Goal: Communication & Community: Answer question/provide support

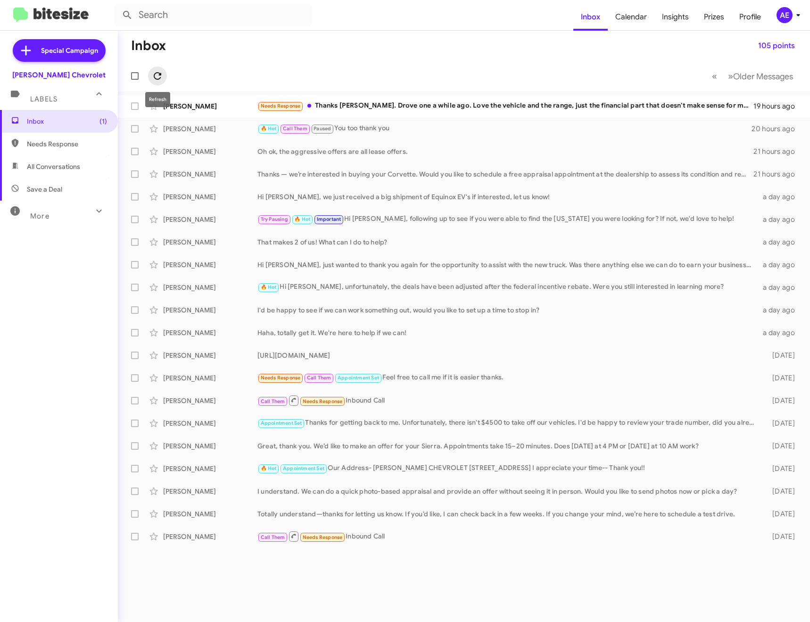
click at [163, 83] on button at bounding box center [157, 76] width 19 height 19
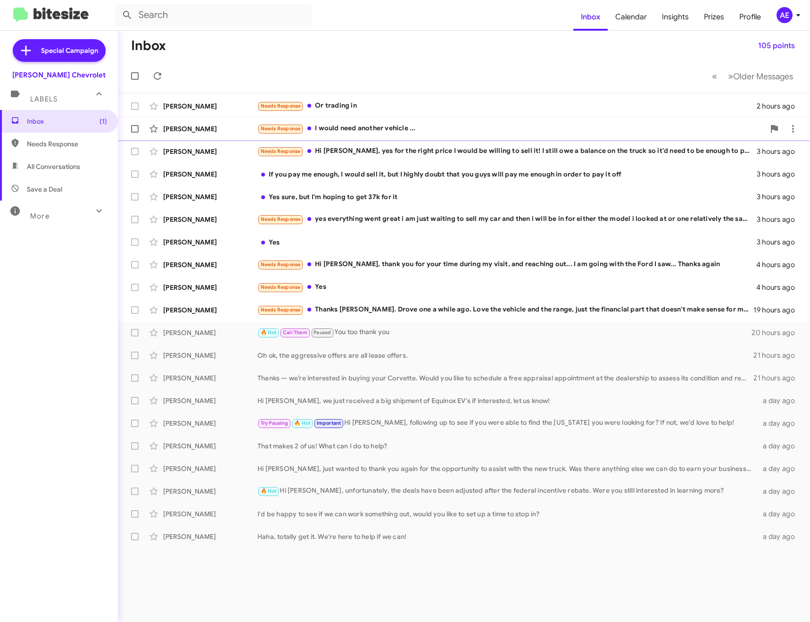
click at [379, 126] on div "Needs Response I would need another vehicle ..." at bounding box center [512, 128] width 508 height 11
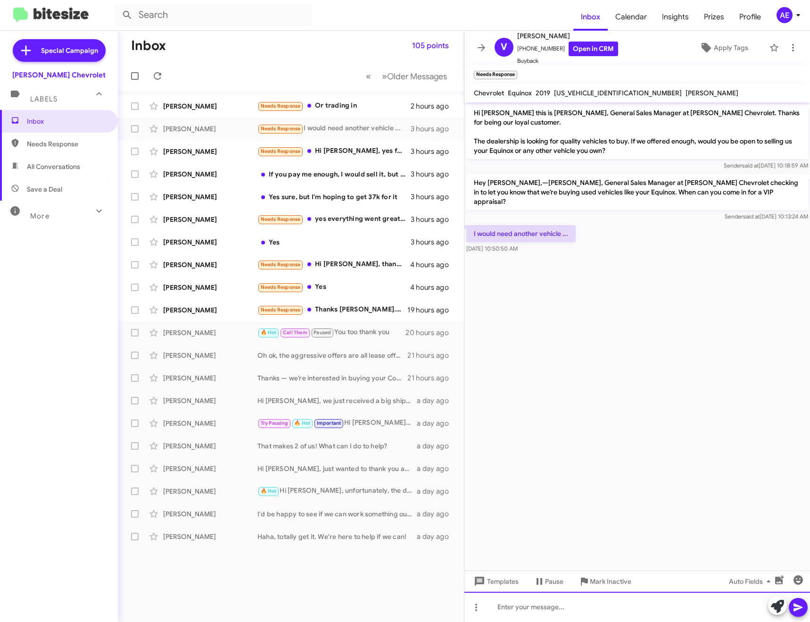
click at [629, 599] on div at bounding box center [638, 607] width 346 height 30
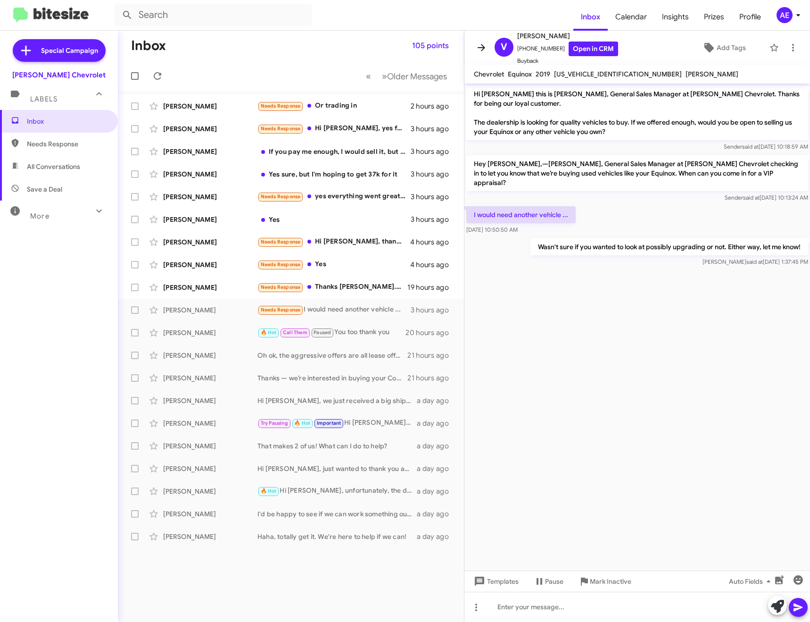
click at [485, 43] on icon at bounding box center [481, 47] width 11 height 11
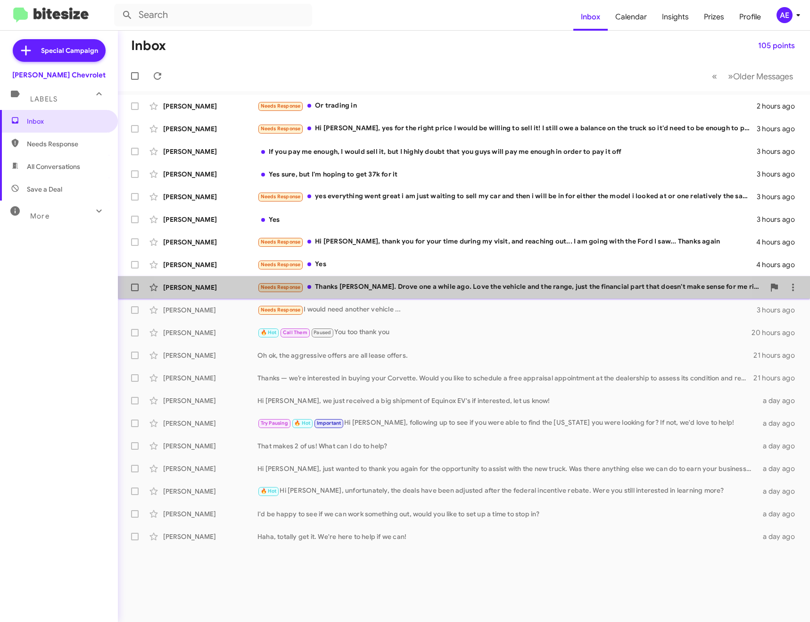
click at [422, 282] on div "Needs Response Thanks [PERSON_NAME]. Drove one a while ago. Love the vehicle an…" at bounding box center [512, 287] width 508 height 11
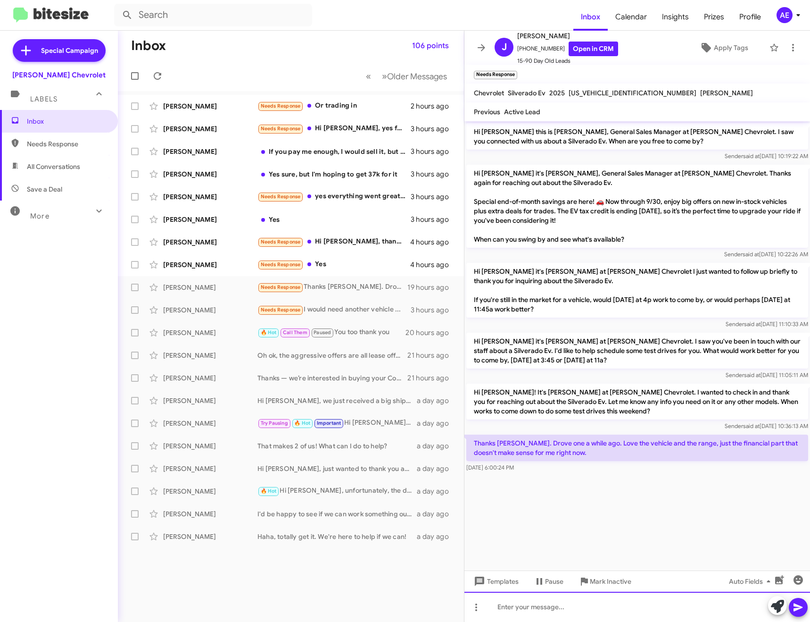
click at [603, 599] on div at bounding box center [638, 607] width 346 height 30
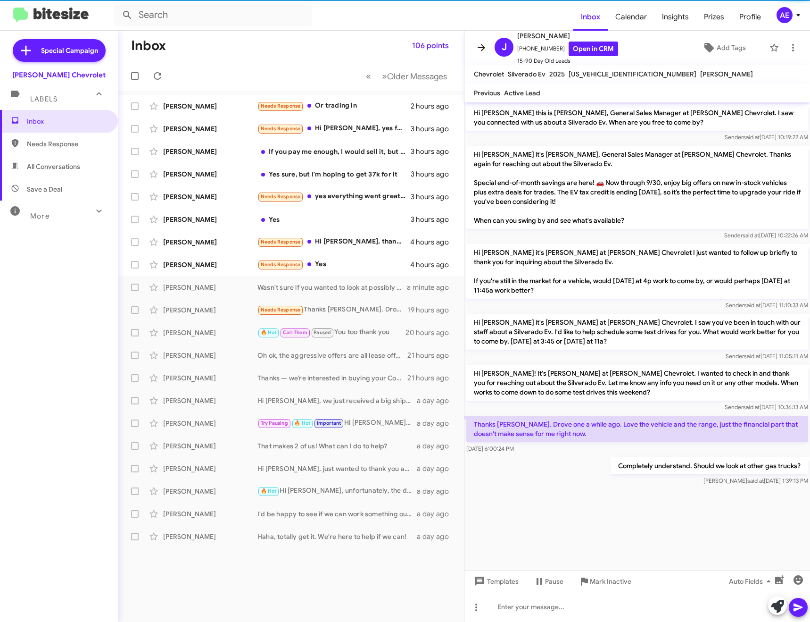
click at [477, 44] on icon at bounding box center [481, 47] width 11 height 11
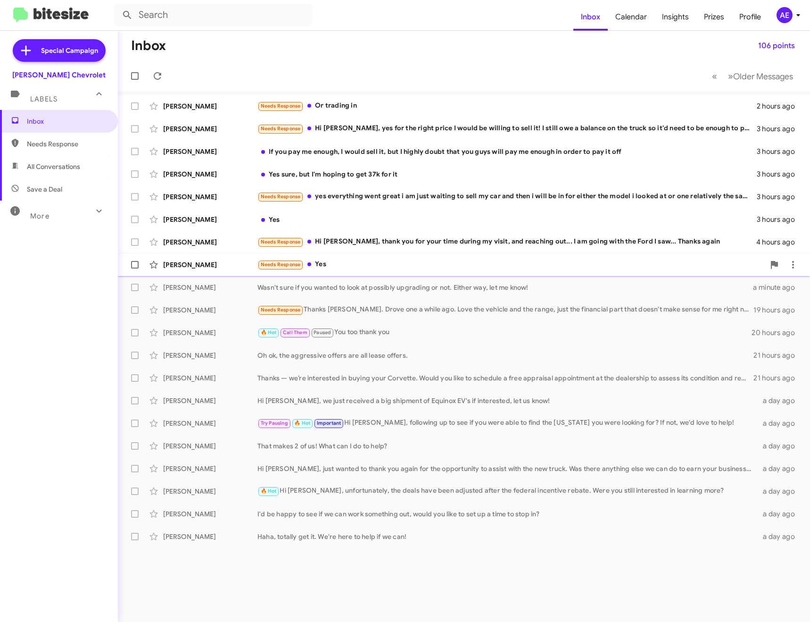
click at [406, 261] on div "Needs Response Yes" at bounding box center [512, 264] width 508 height 11
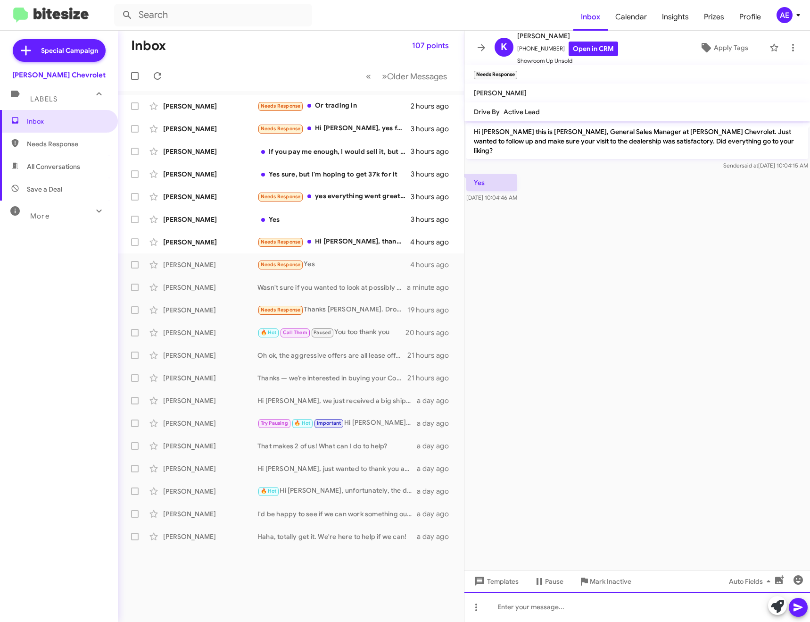
click at [768, 606] on div at bounding box center [638, 607] width 346 height 30
click at [770, 603] on button at bounding box center [777, 605] width 19 height 19
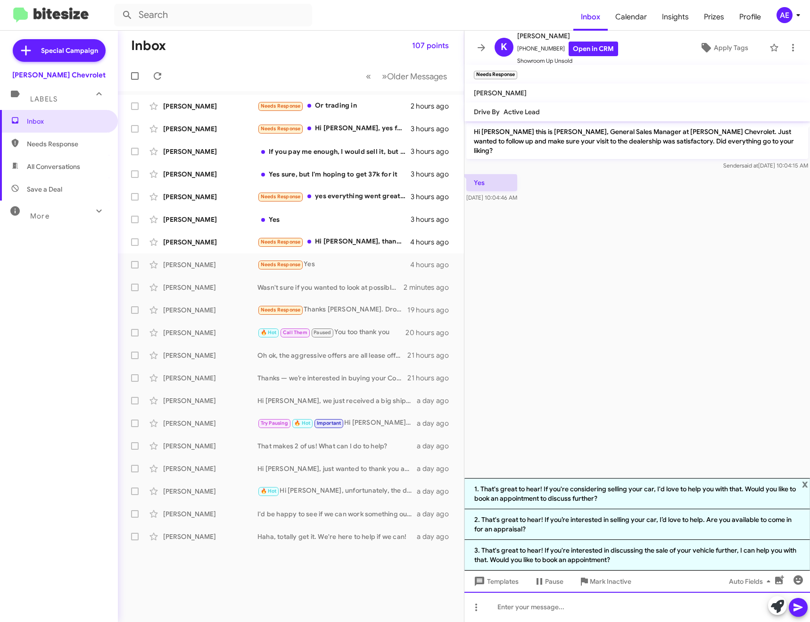
click at [597, 608] on div at bounding box center [638, 607] width 346 height 30
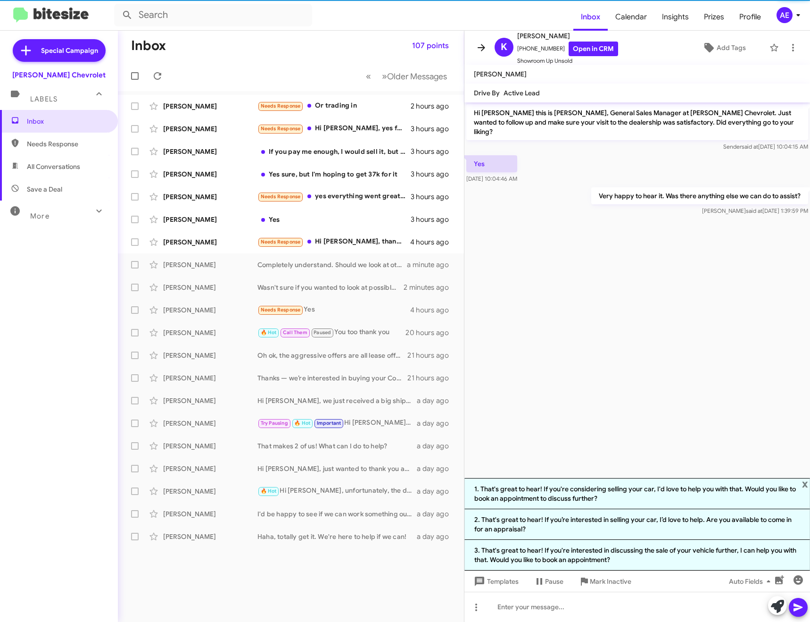
click at [487, 43] on icon at bounding box center [481, 47] width 11 height 11
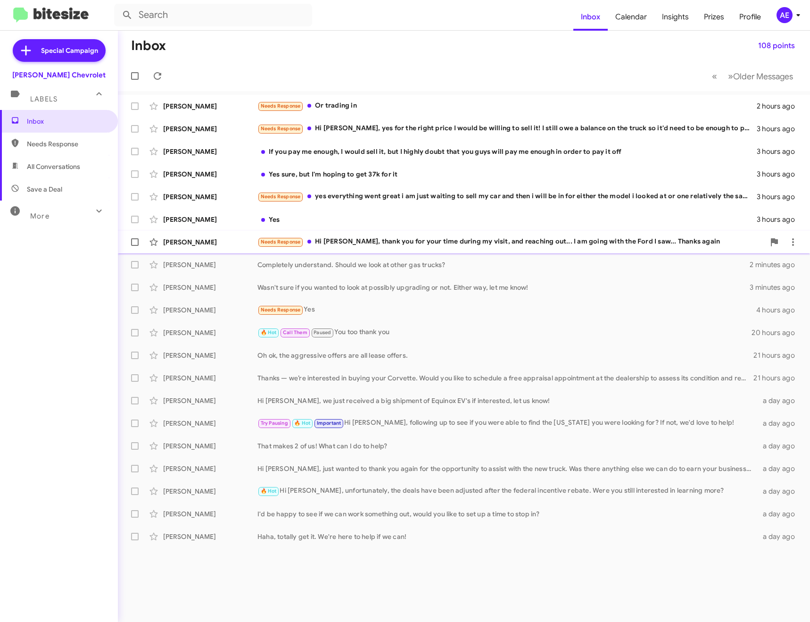
click at [504, 242] on div "Needs Response Hi [PERSON_NAME], thank you for your time during my visit, and r…" at bounding box center [512, 241] width 508 height 11
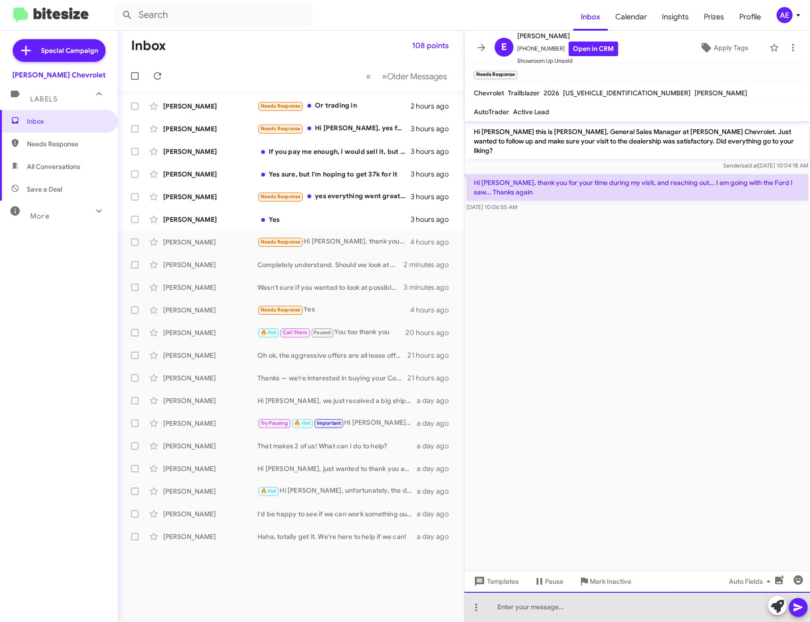
click at [561, 604] on div at bounding box center [638, 607] width 346 height 30
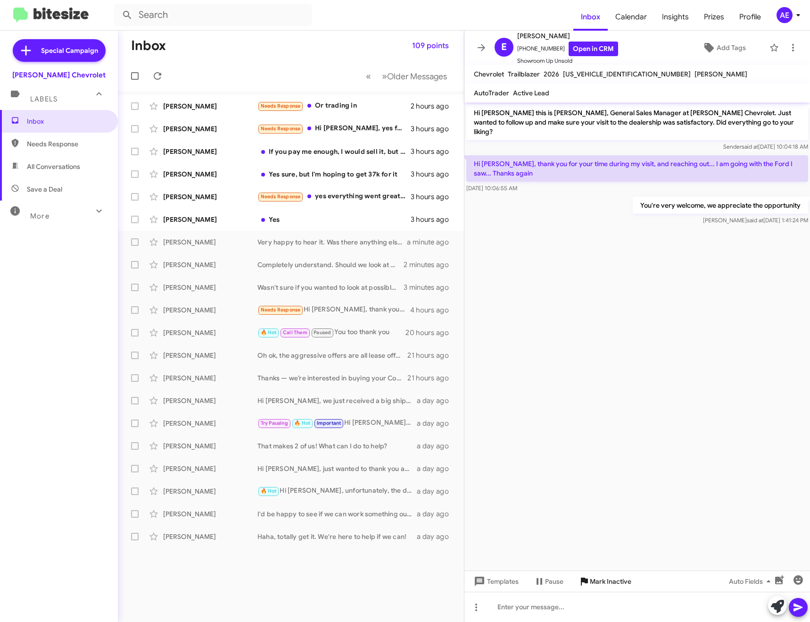
click at [598, 587] on span "Mark Inactive" at bounding box center [611, 581] width 42 height 17
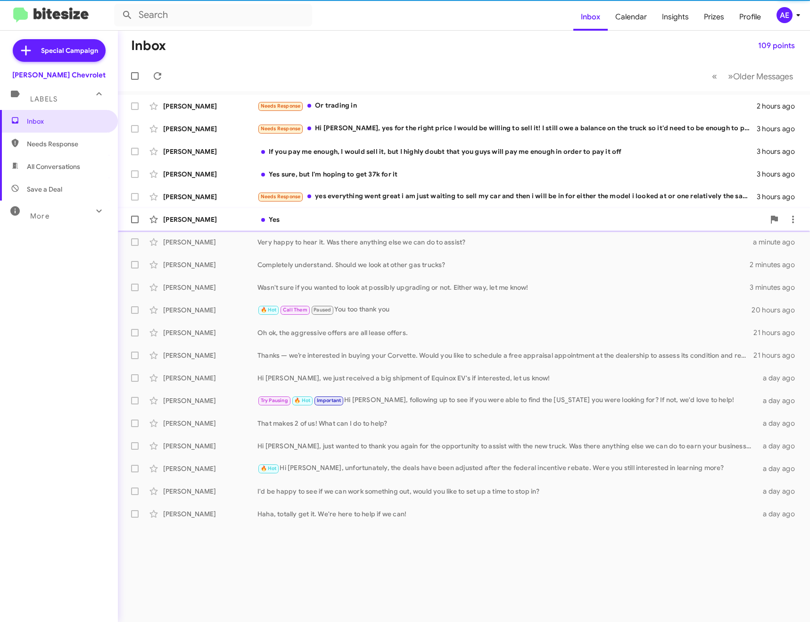
click at [315, 219] on div "Yes" at bounding box center [512, 219] width 508 height 9
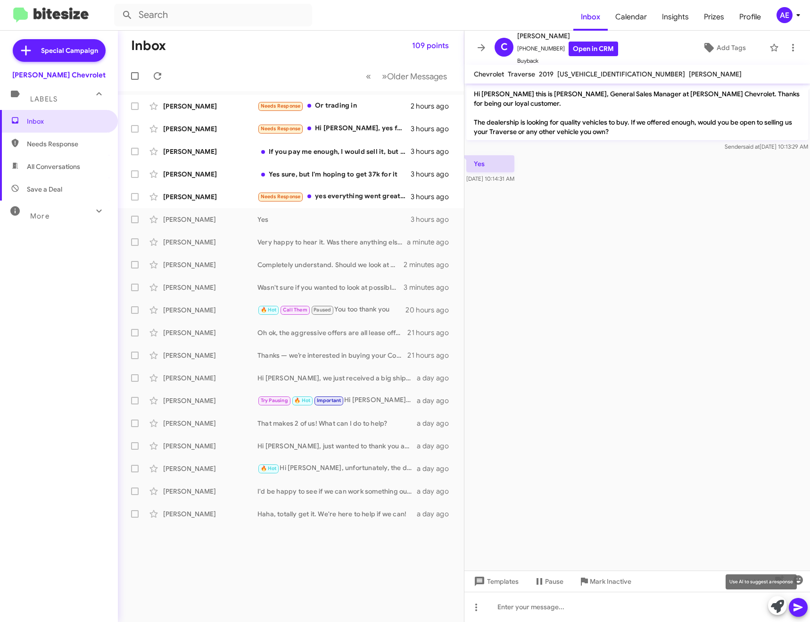
click at [782, 604] on icon at bounding box center [777, 606] width 13 height 13
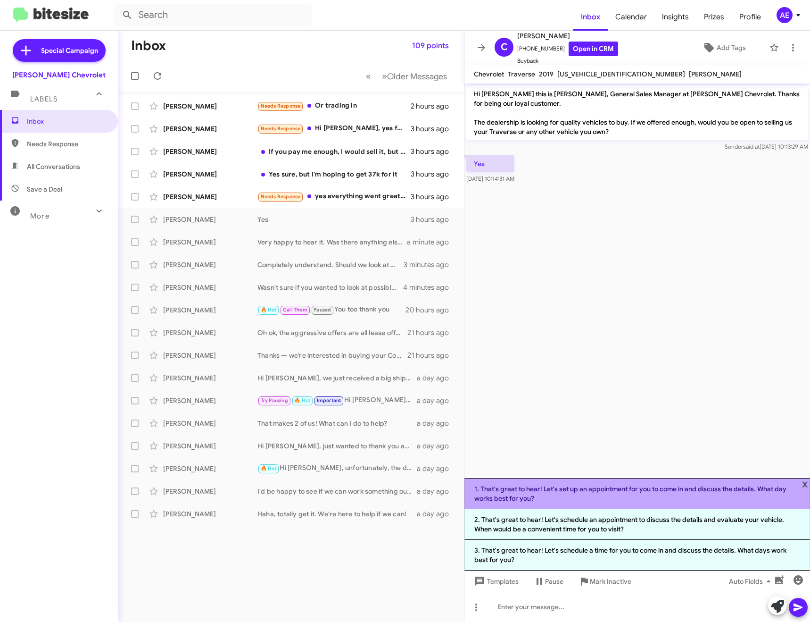
click at [656, 488] on li "1. That's great to hear! Let's set up an appointment for you to come in and dis…" at bounding box center [638, 493] width 346 height 31
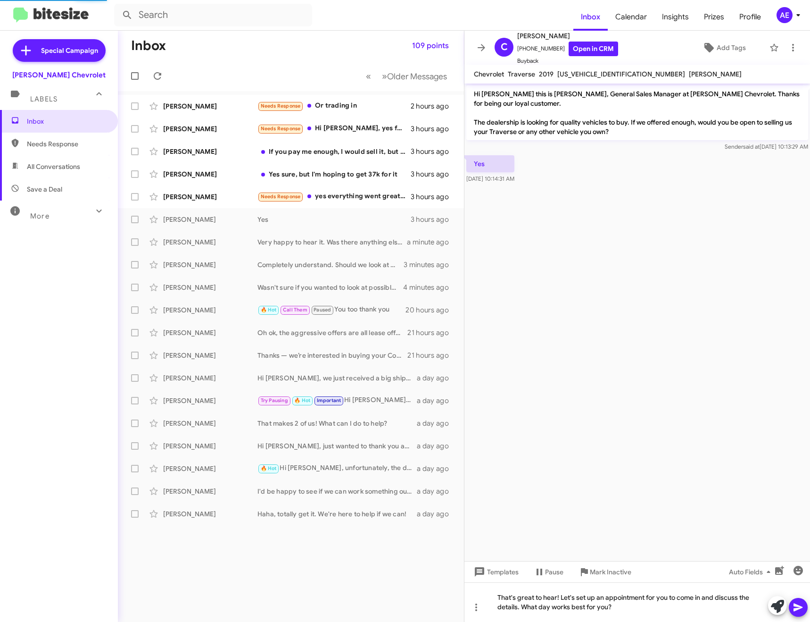
click at [802, 605] on icon at bounding box center [798, 606] width 11 height 11
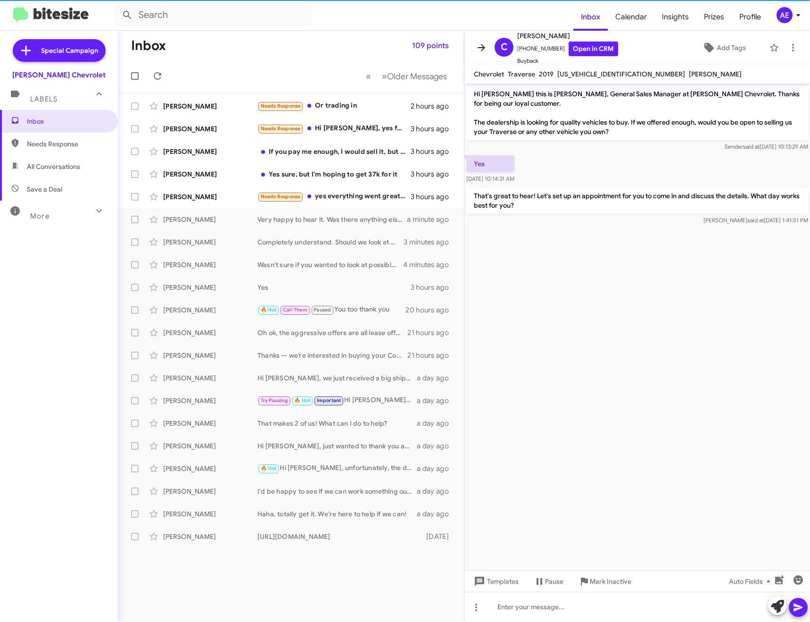
click at [485, 44] on icon at bounding box center [481, 47] width 11 height 11
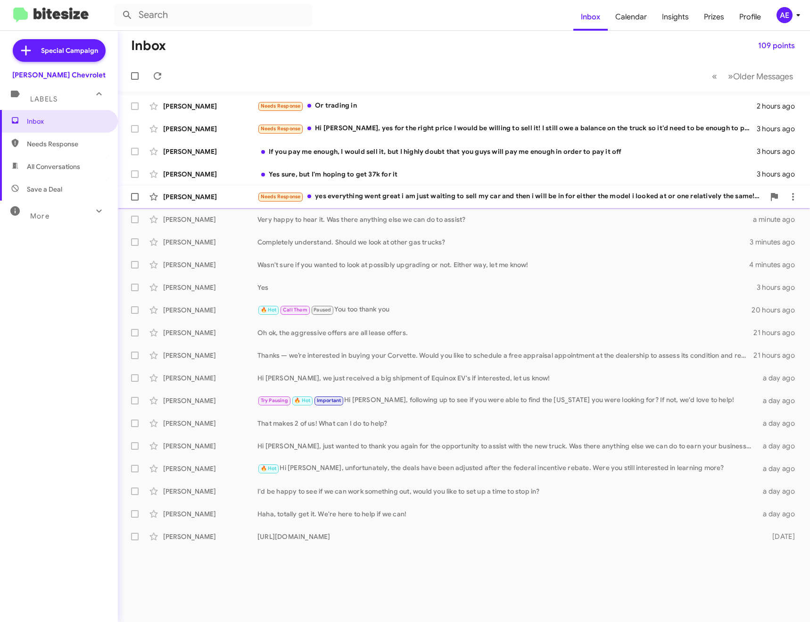
click at [478, 190] on div "[PERSON_NAME] Needs Response yes everything went great i am just waiting to sel…" at bounding box center [463, 196] width 677 height 19
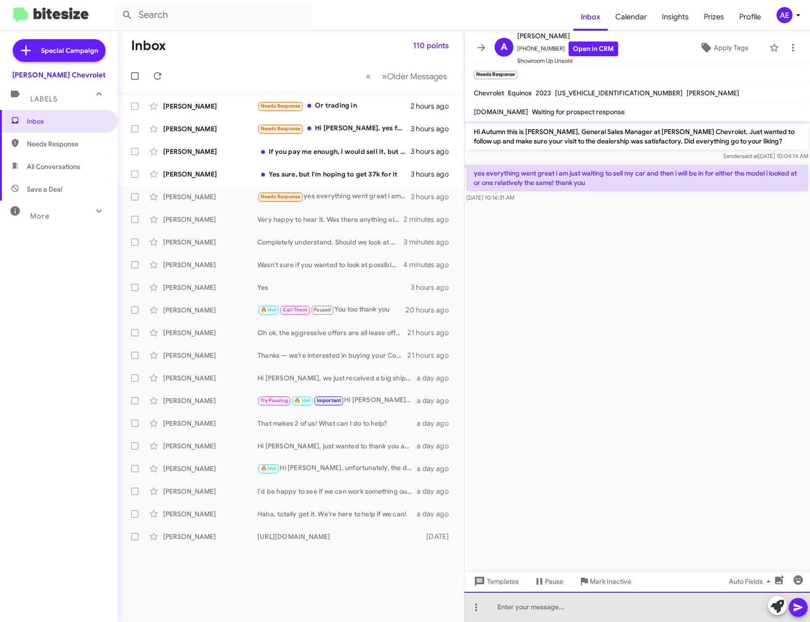
click at [562, 610] on div at bounding box center [638, 607] width 346 height 30
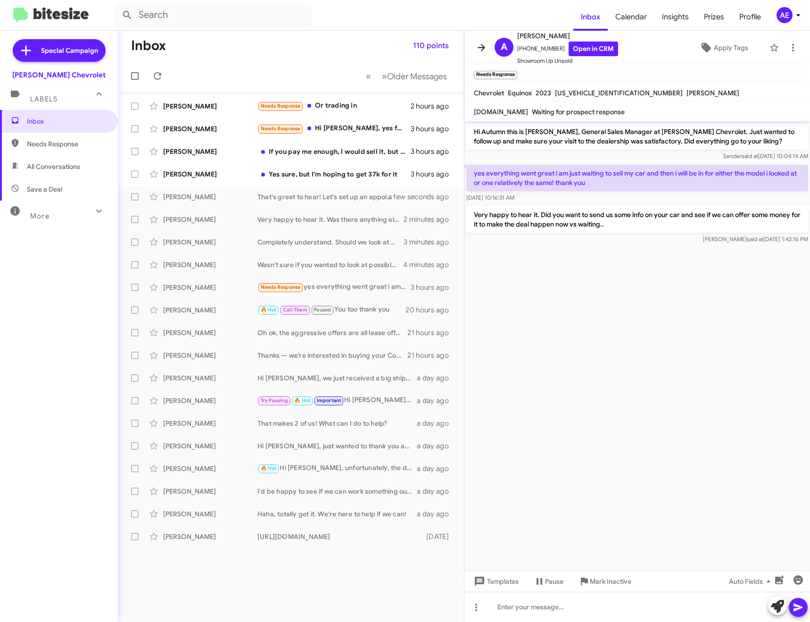
click at [482, 41] on button at bounding box center [481, 47] width 19 height 19
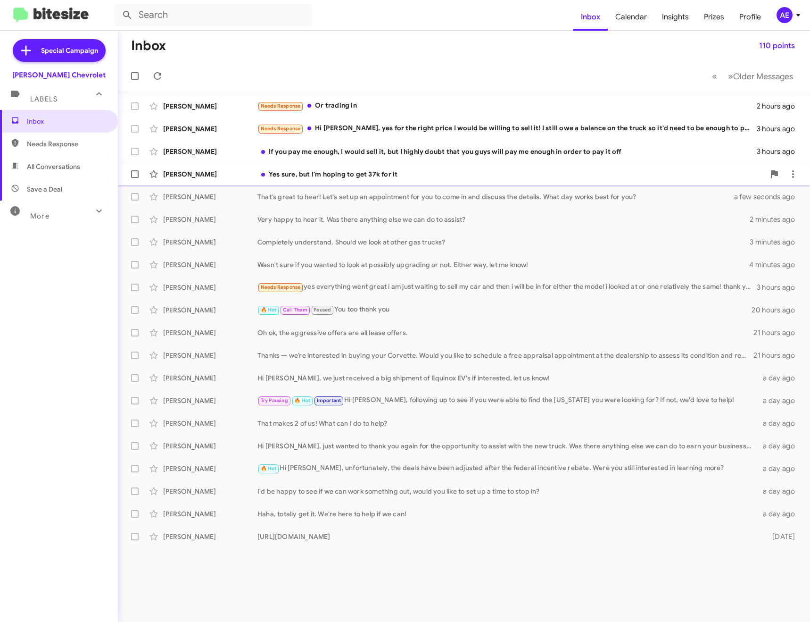
click at [443, 172] on div "Yes sure, but I'm hoping to get 37k for it" at bounding box center [512, 173] width 508 height 9
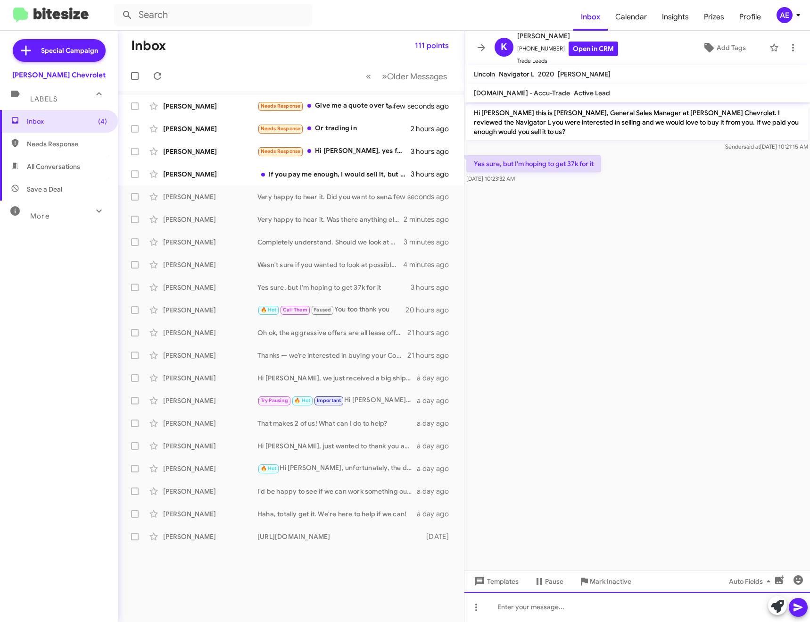
click at [511, 605] on div at bounding box center [638, 607] width 346 height 30
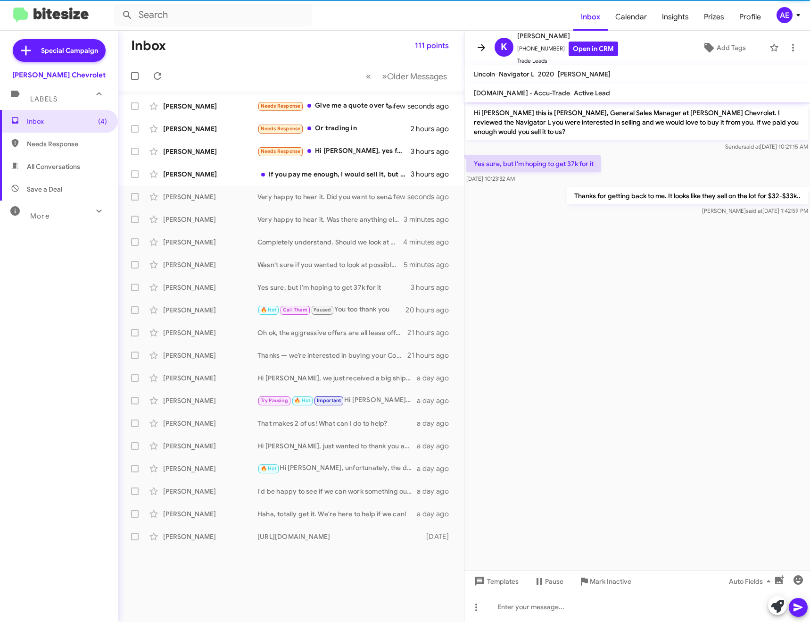
click at [487, 46] on icon at bounding box center [481, 47] width 11 height 11
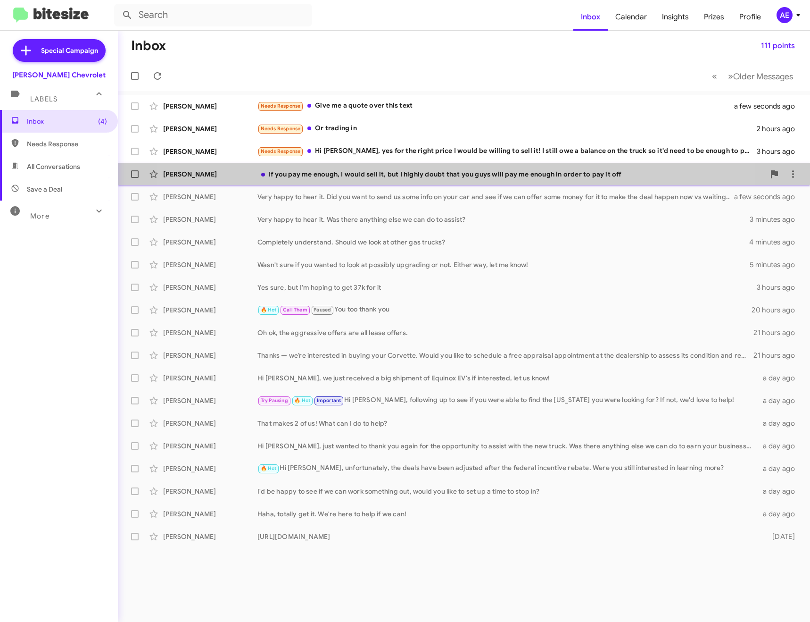
click at [424, 178] on div "If you pay me enough, I would sell it, but I highly doubt that you guys will pa…" at bounding box center [512, 173] width 508 height 9
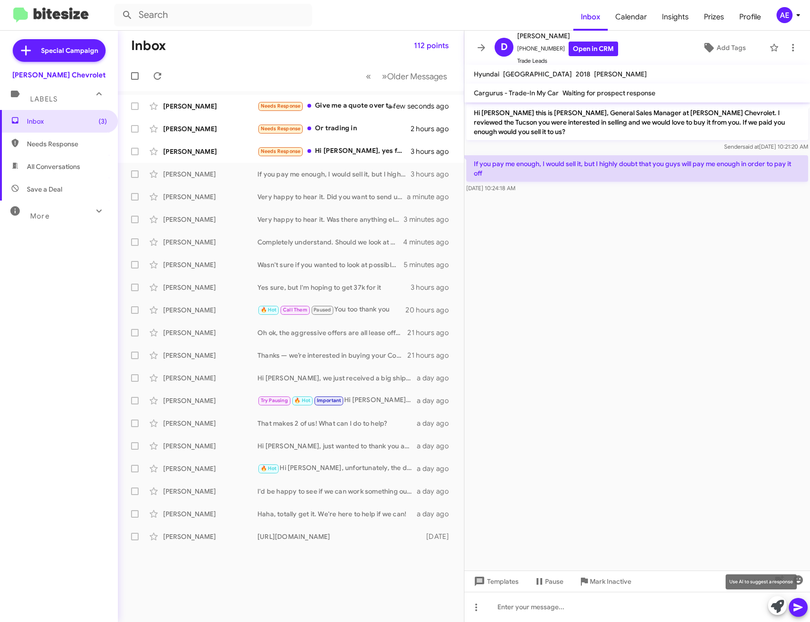
click at [776, 609] on icon at bounding box center [777, 606] width 13 height 13
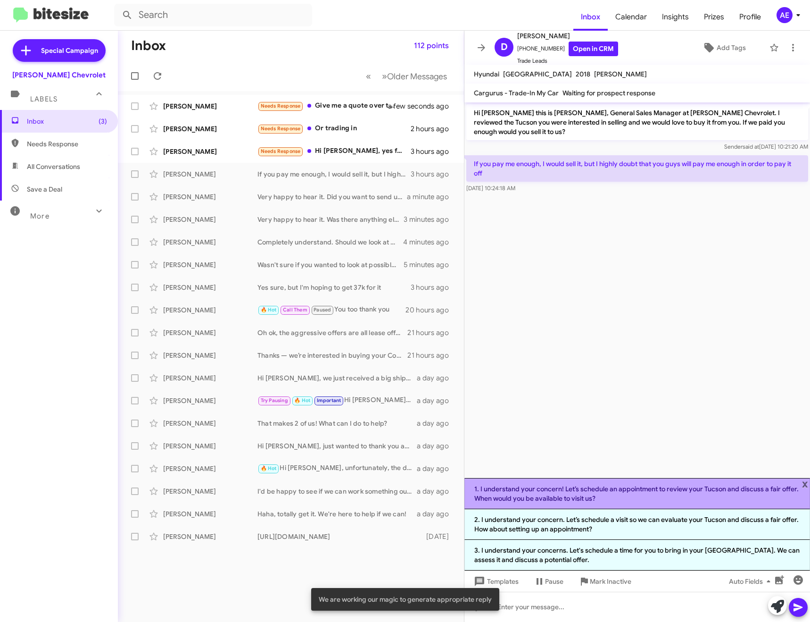
click at [659, 492] on li "1. I understand your concern! Let’s schedule an appointment to review your Tucs…" at bounding box center [638, 493] width 346 height 31
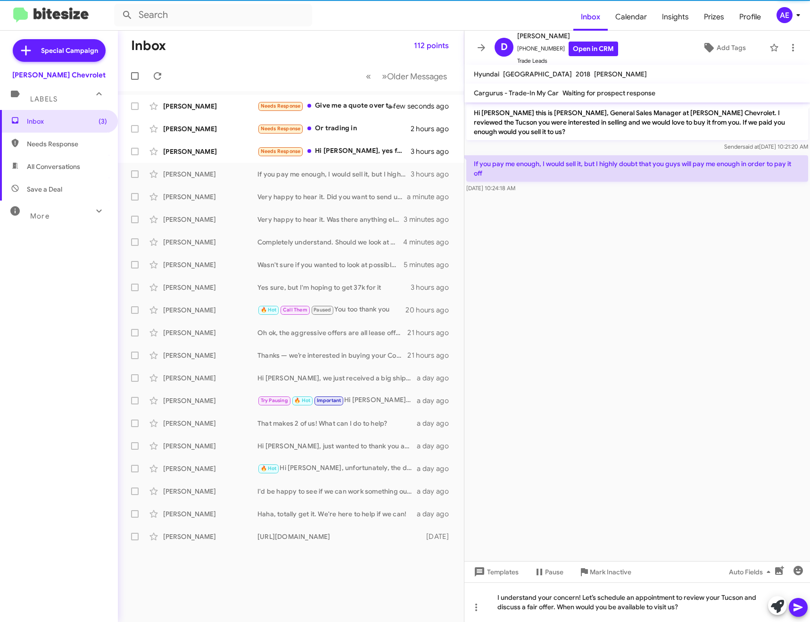
click at [804, 608] on icon at bounding box center [798, 606] width 11 height 11
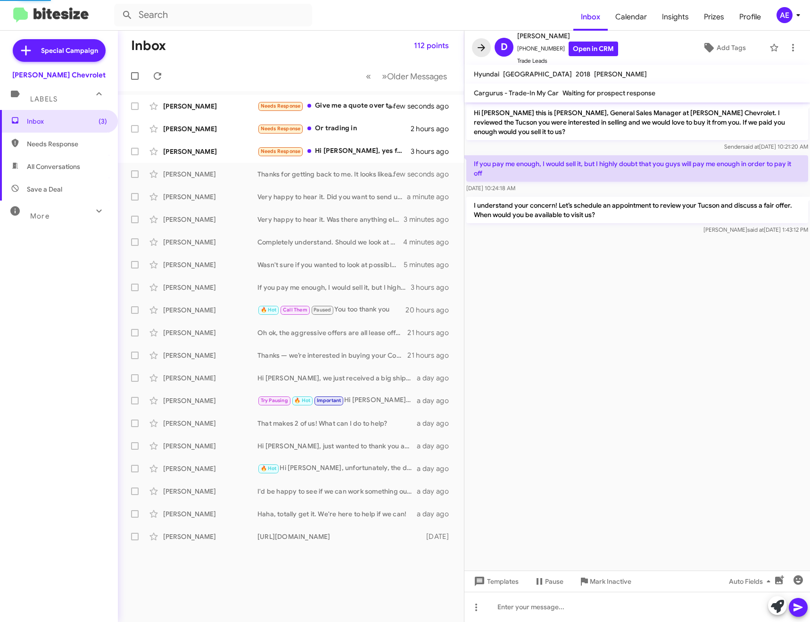
click at [483, 48] on icon at bounding box center [482, 47] width 8 height 7
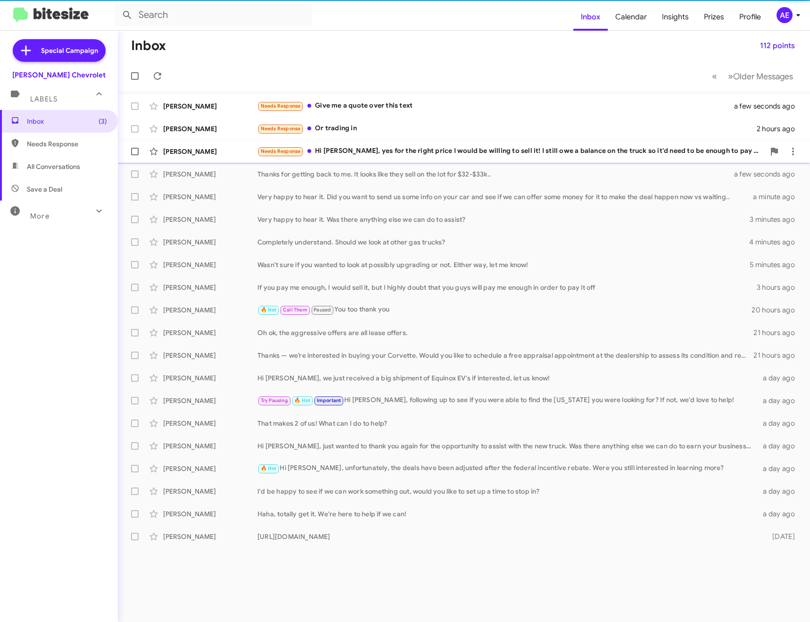
click at [424, 151] on div "Needs Response Hi [PERSON_NAME], yes for the right price I would be willing to …" at bounding box center [512, 151] width 508 height 11
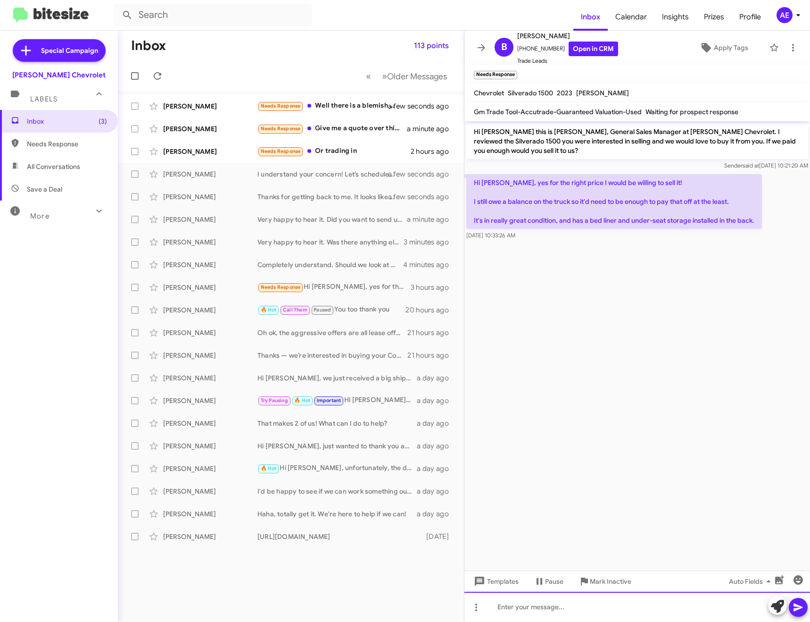
click at [604, 609] on div at bounding box center [638, 607] width 346 height 30
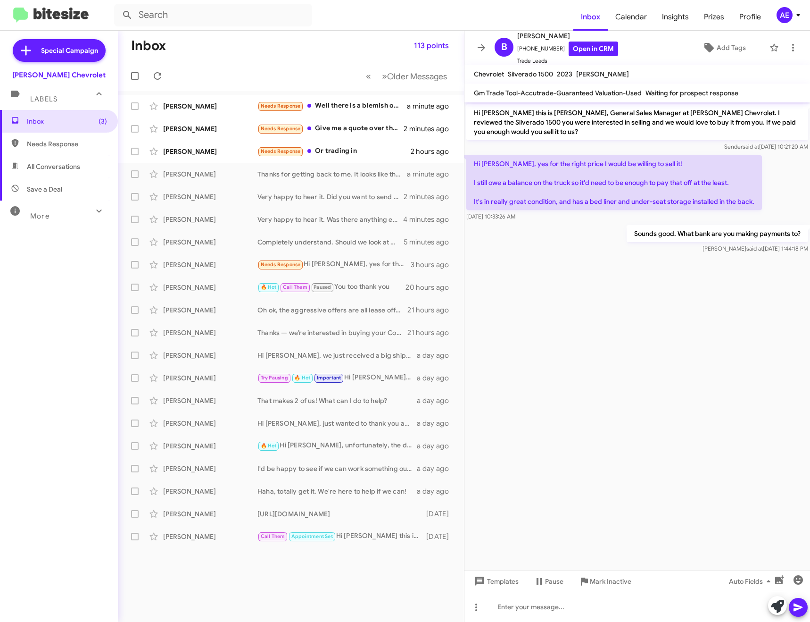
click at [484, 46] on icon at bounding box center [482, 47] width 8 height 7
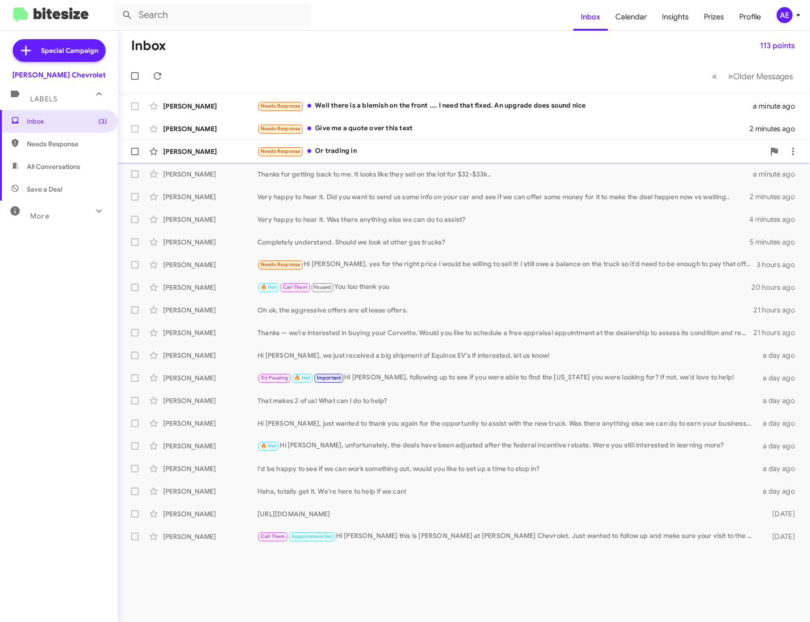
click at [358, 150] on div "Needs Response Or trading in" at bounding box center [512, 151] width 508 height 11
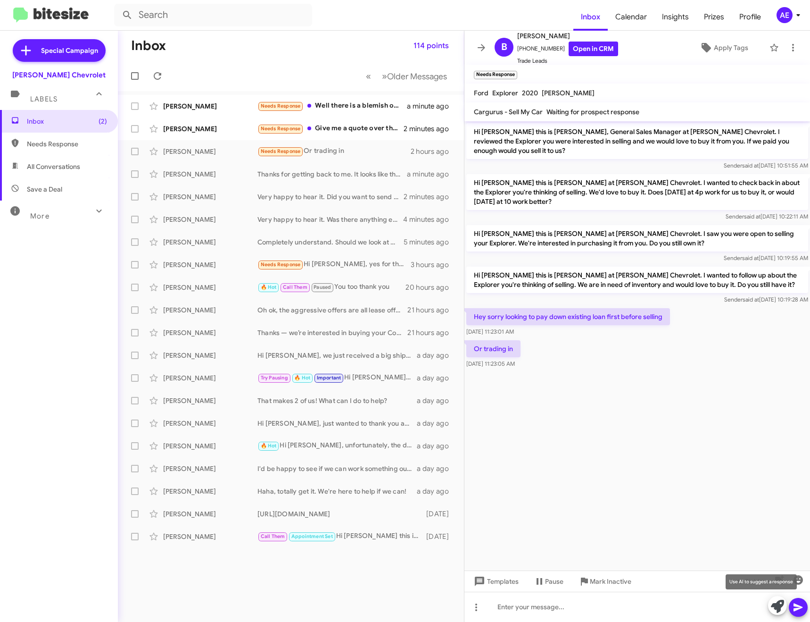
click at [772, 601] on icon at bounding box center [777, 606] width 13 height 13
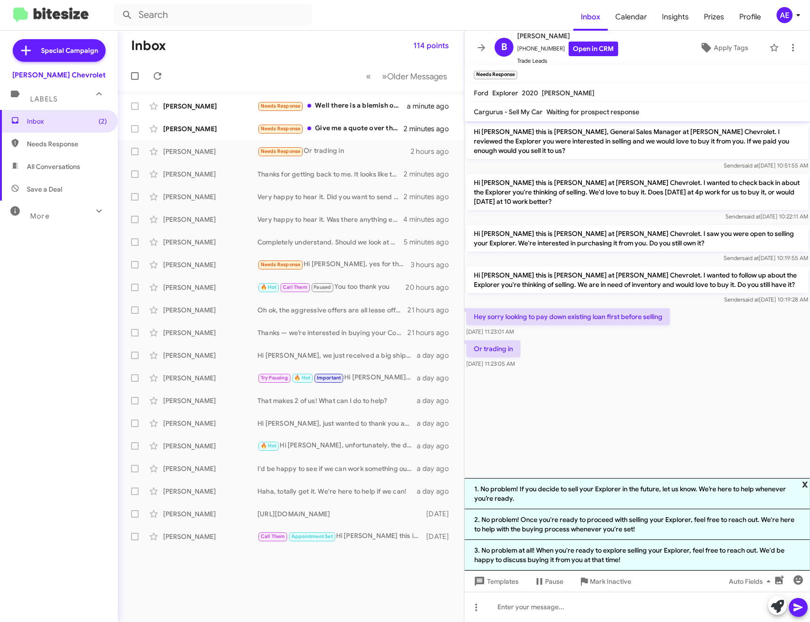
click at [808, 479] on span "x" at bounding box center [805, 483] width 6 height 11
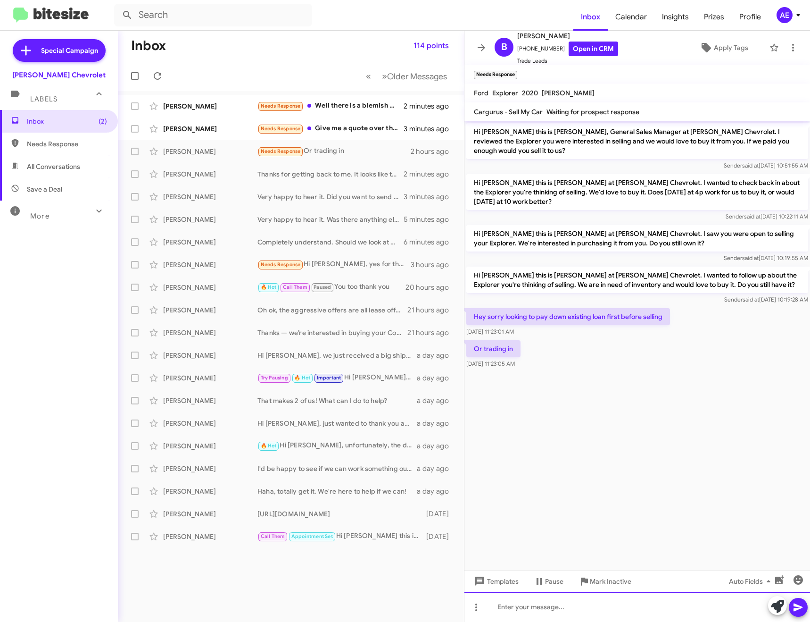
click at [583, 606] on div at bounding box center [638, 607] width 346 height 30
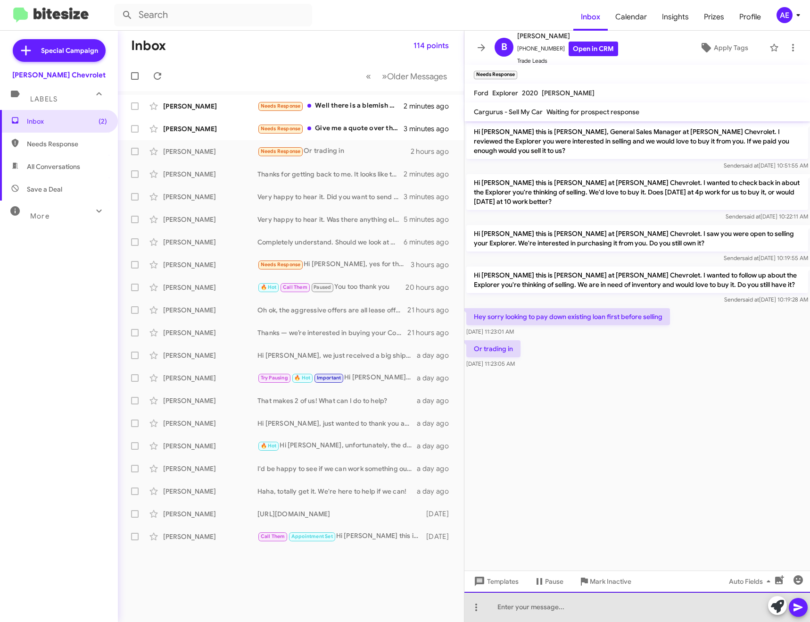
paste div
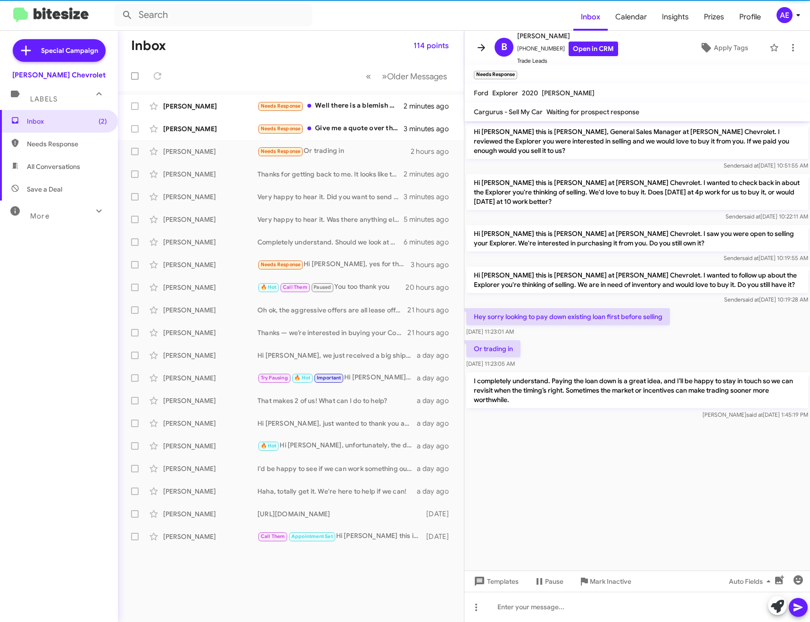
click at [481, 46] on icon at bounding box center [481, 47] width 11 height 11
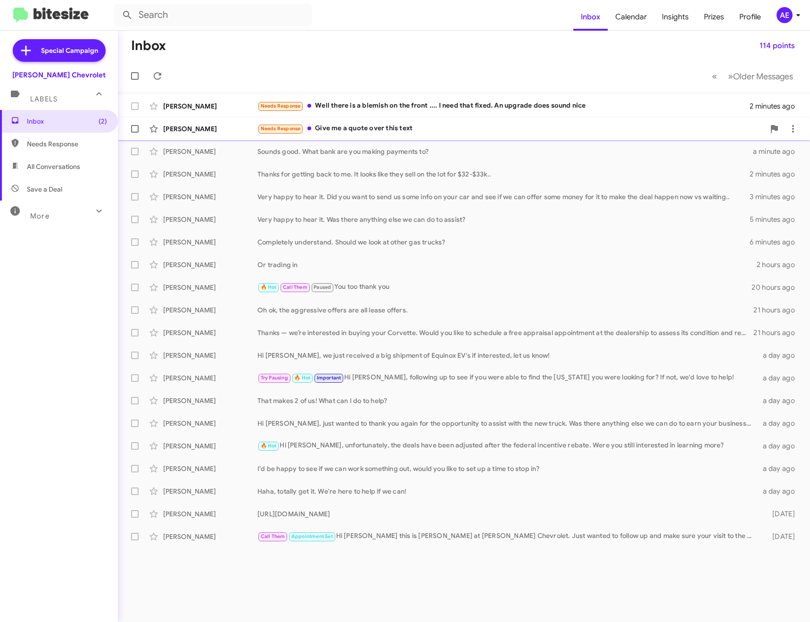
click at [363, 124] on div "Needs Response Give me a quote over this text" at bounding box center [512, 128] width 508 height 11
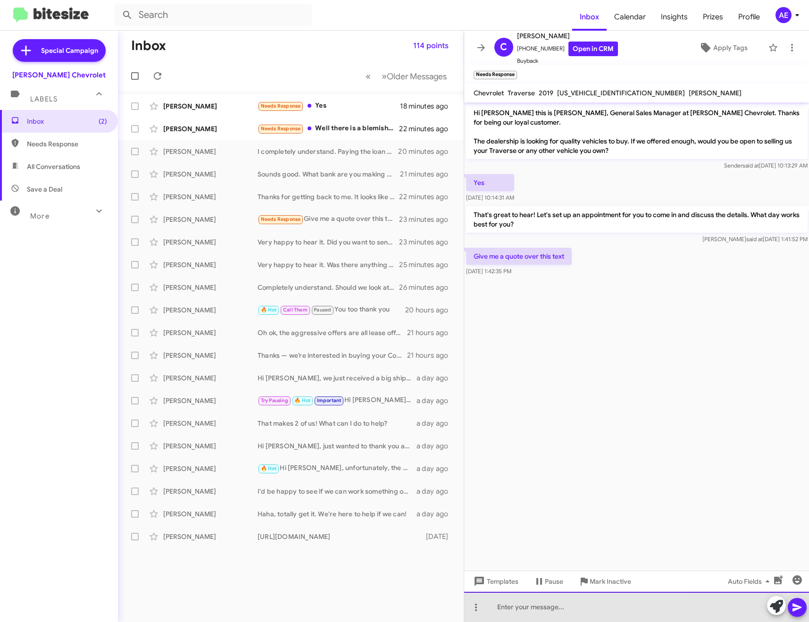
click at [570, 606] on div at bounding box center [636, 607] width 345 height 30
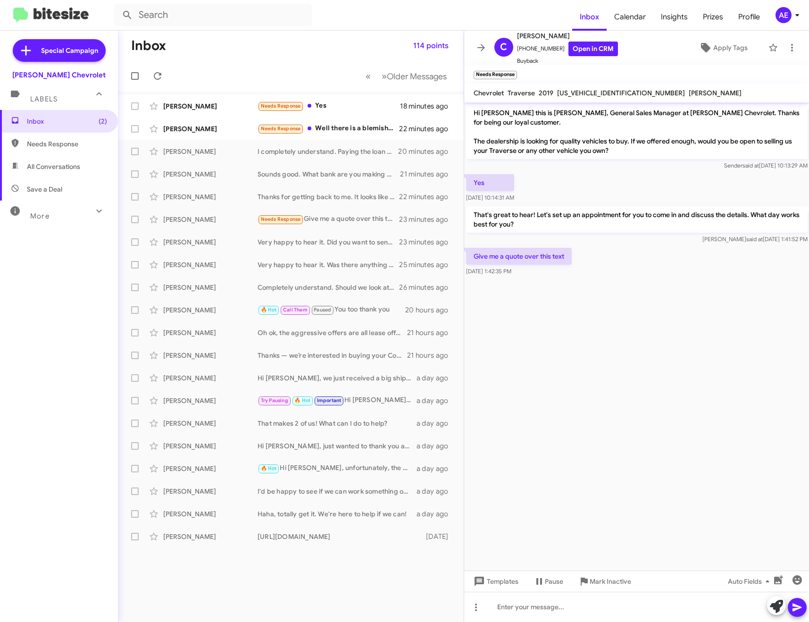
click at [263, 50] on mat-toolbar-row "Inbox 114 points" at bounding box center [291, 46] width 346 height 30
click at [568, 605] on div at bounding box center [636, 607] width 345 height 30
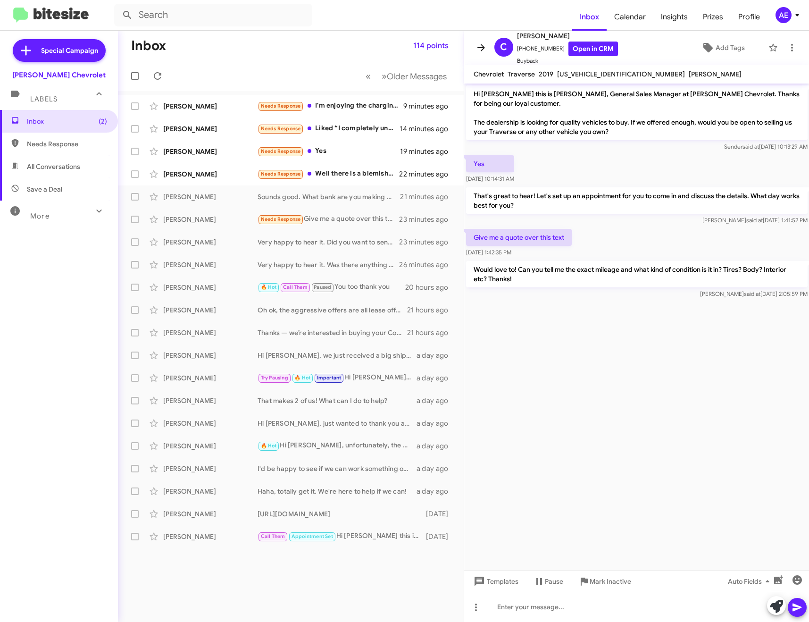
click at [477, 50] on icon at bounding box center [480, 47] width 11 height 11
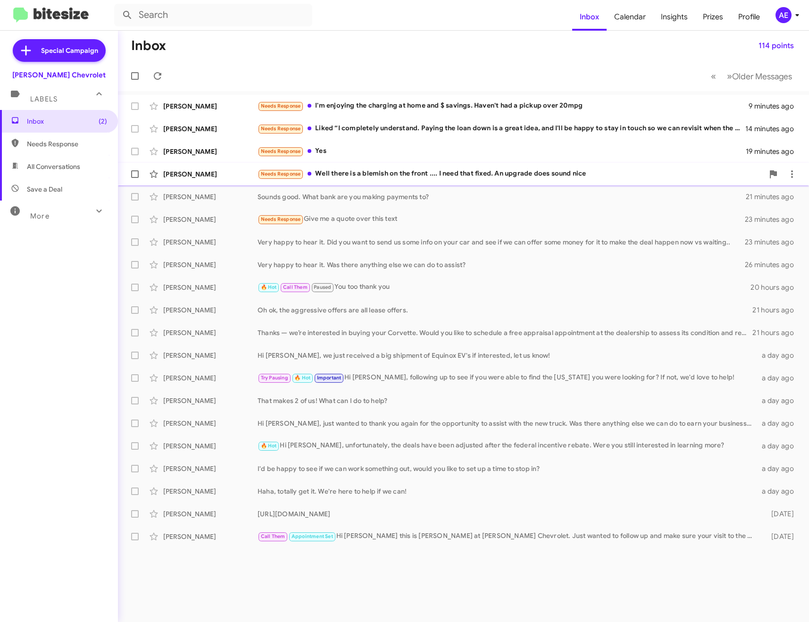
click at [364, 175] on div "Needs Response Well there is a blemish on the front .... I need that fixed. An …" at bounding box center [511, 173] width 506 height 11
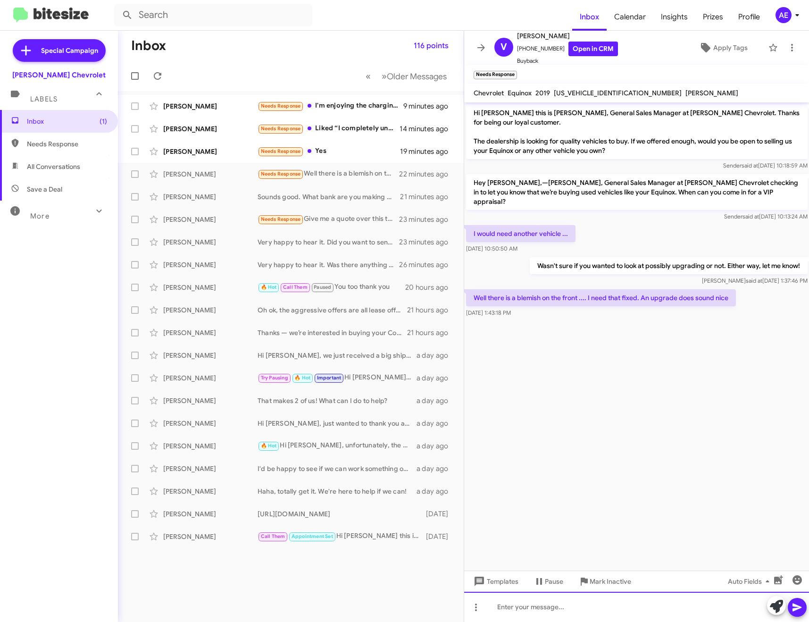
click at [545, 603] on div at bounding box center [636, 607] width 345 height 30
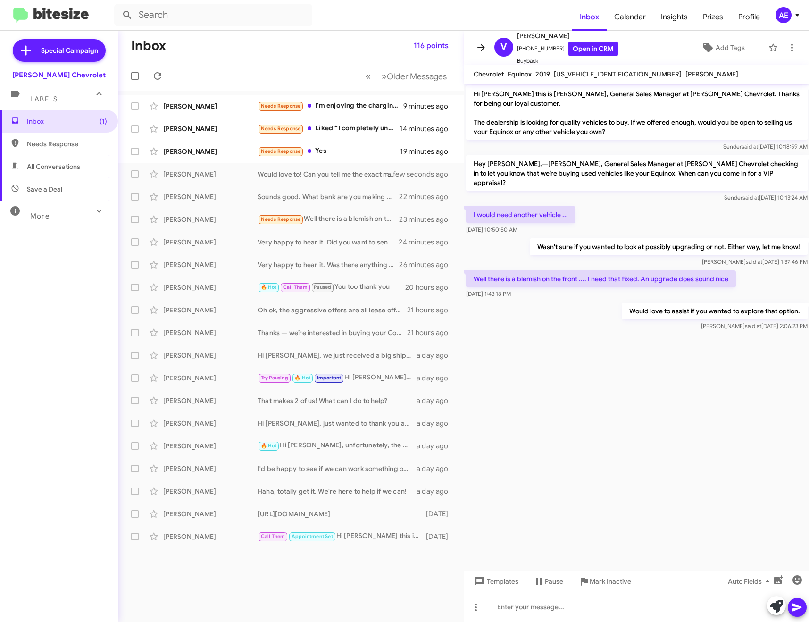
click at [479, 45] on icon at bounding box center [480, 47] width 11 height 11
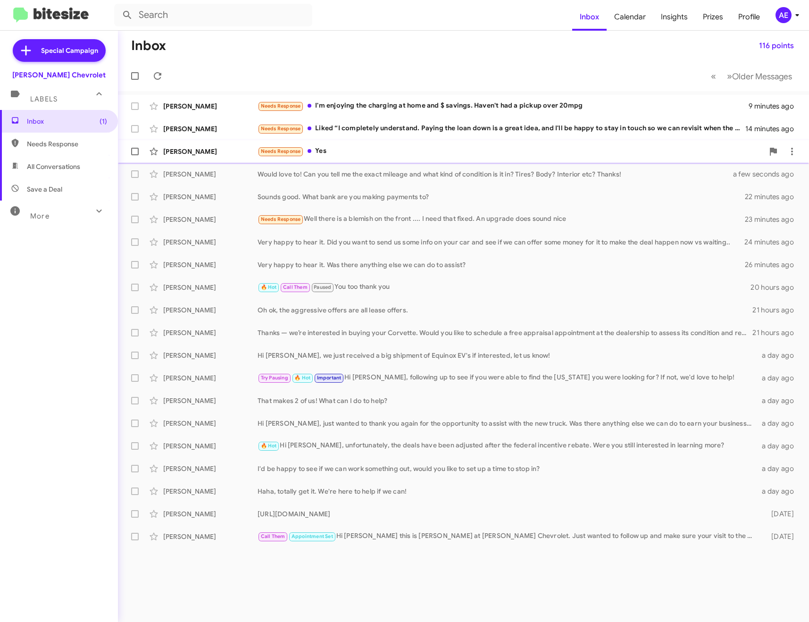
click at [363, 146] on div "Needs Response Yes" at bounding box center [511, 151] width 506 height 11
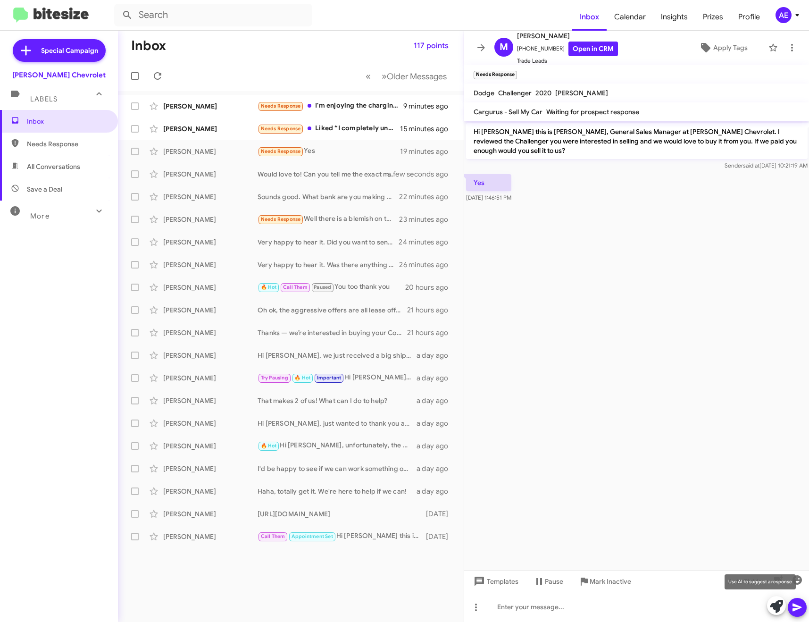
click at [773, 608] on icon at bounding box center [776, 606] width 13 height 13
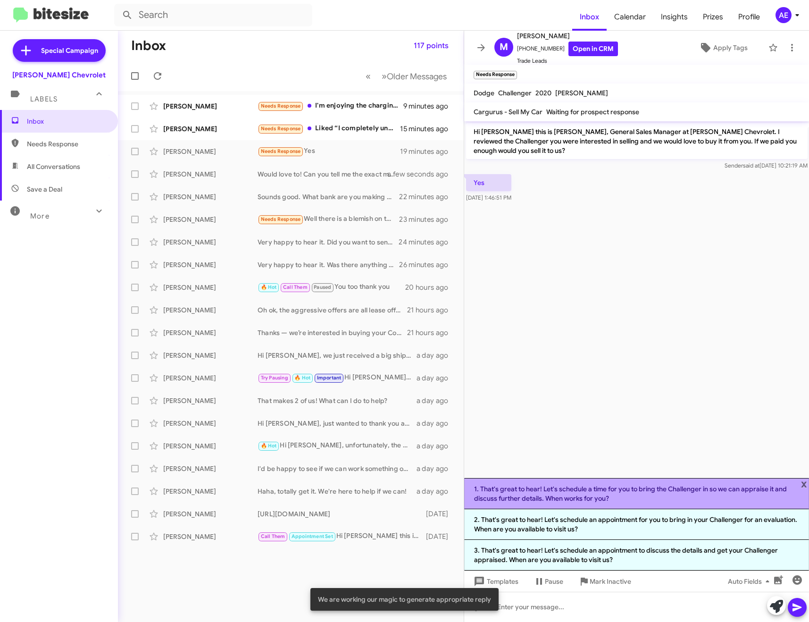
click at [599, 485] on li "1. That's great to hear! Let's schedule a time for you to bring the Challenger …" at bounding box center [636, 493] width 345 height 31
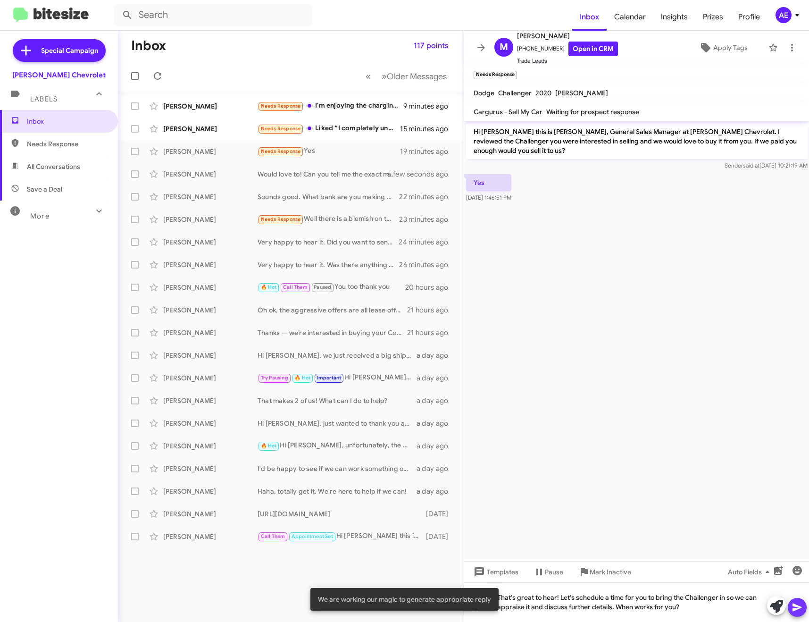
click at [798, 604] on icon at bounding box center [797, 606] width 11 height 11
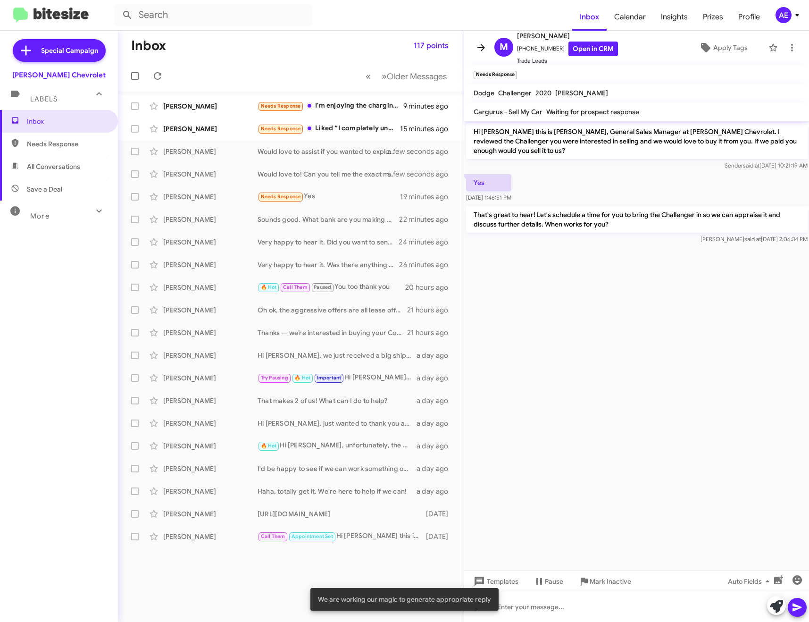
click at [480, 50] on icon at bounding box center [480, 47] width 11 height 11
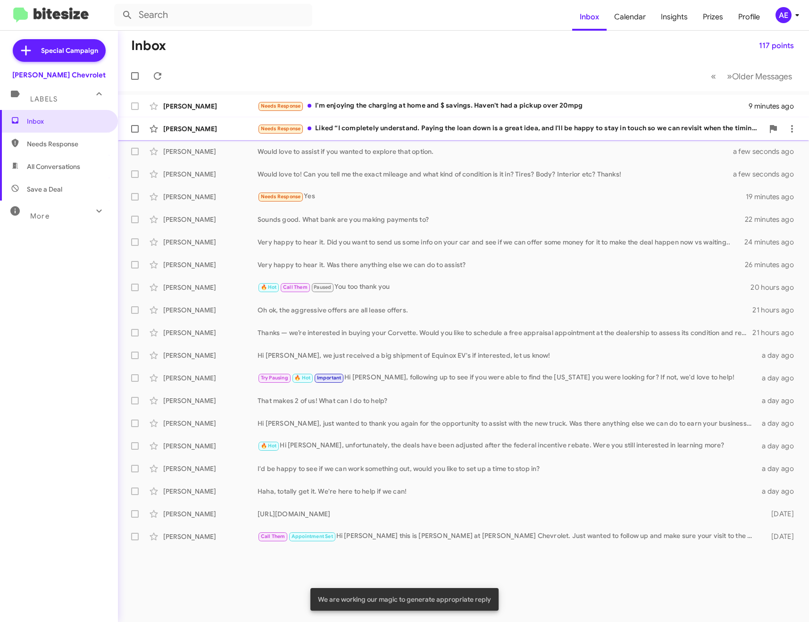
click at [470, 131] on div "Needs Response Liked “I completely understand. Paying the loan down is a great …" at bounding box center [511, 128] width 506 height 11
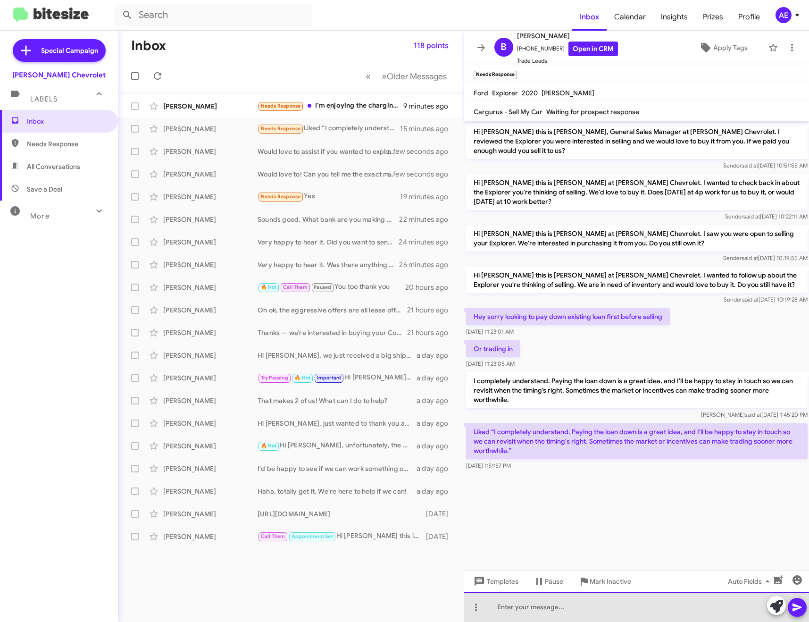
click at [550, 606] on div at bounding box center [636, 607] width 345 height 30
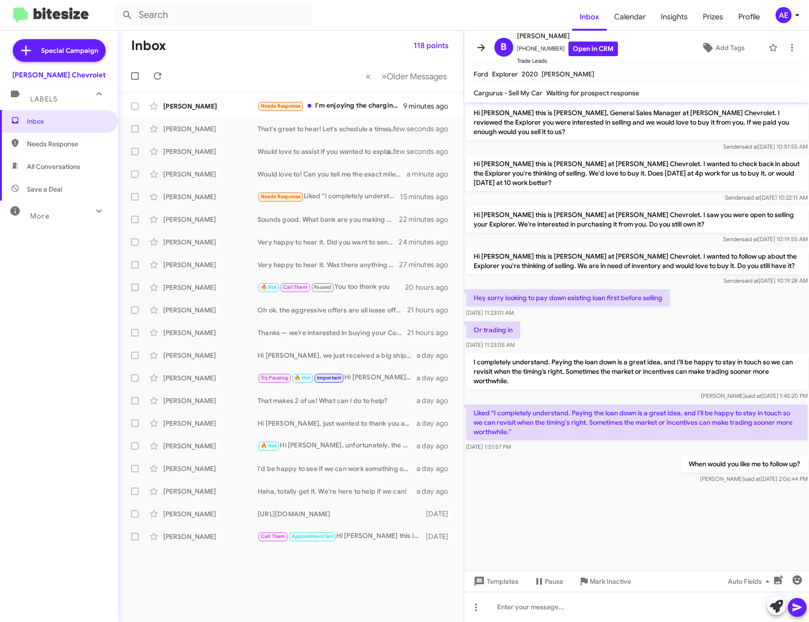
click at [485, 50] on icon at bounding box center [480, 47] width 11 height 11
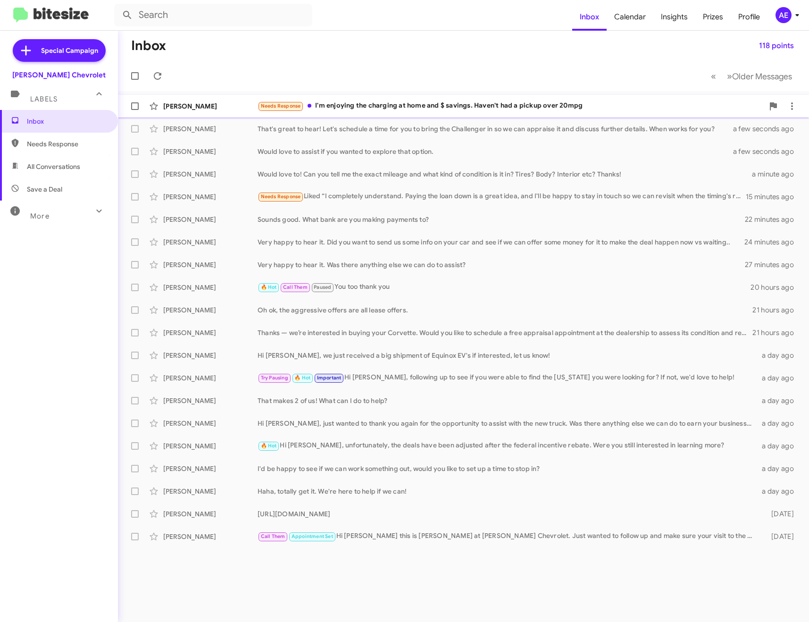
click at [459, 104] on div "Needs Response I'm enjoying the charging at home and $ savings. Haven't had a p…" at bounding box center [511, 105] width 506 height 11
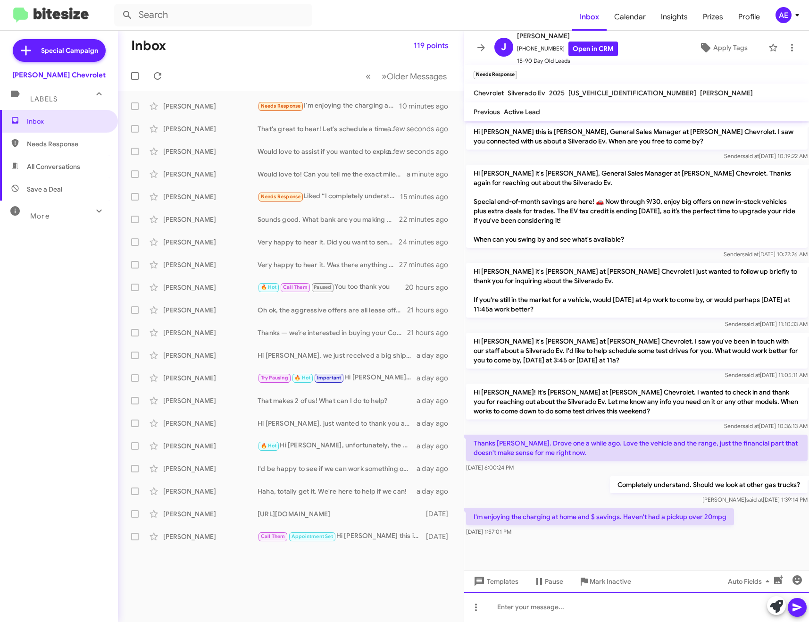
click at [611, 612] on div at bounding box center [636, 607] width 345 height 30
click at [781, 605] on icon at bounding box center [776, 606] width 13 height 13
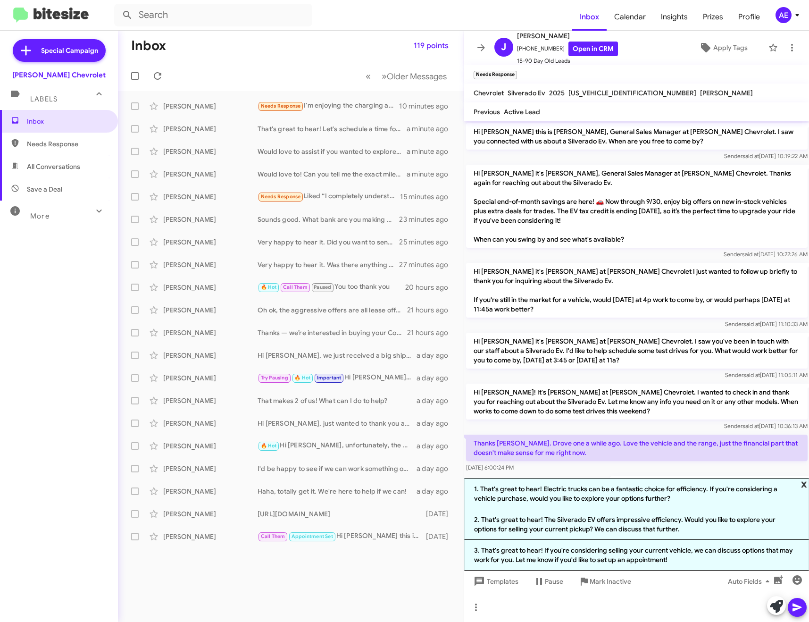
click at [802, 483] on span "x" at bounding box center [804, 483] width 6 height 11
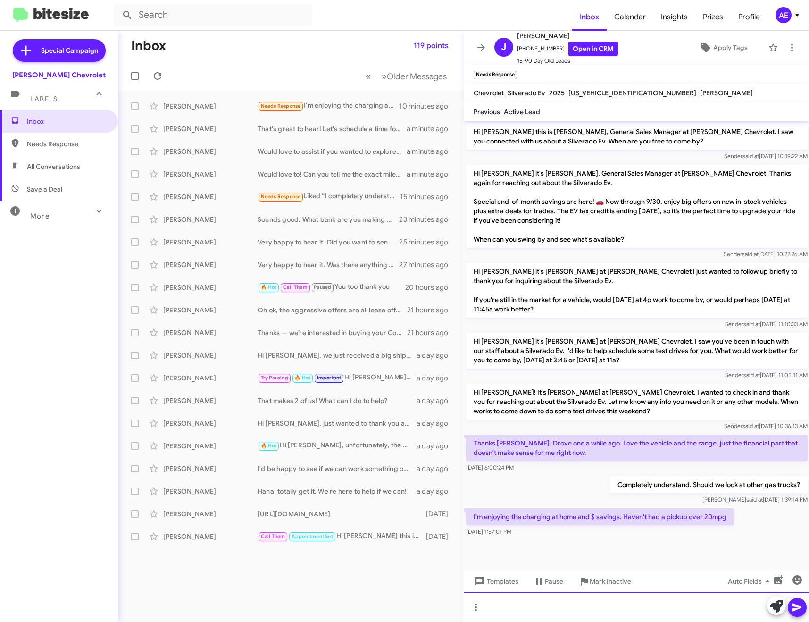
click at [621, 607] on div at bounding box center [636, 607] width 345 height 30
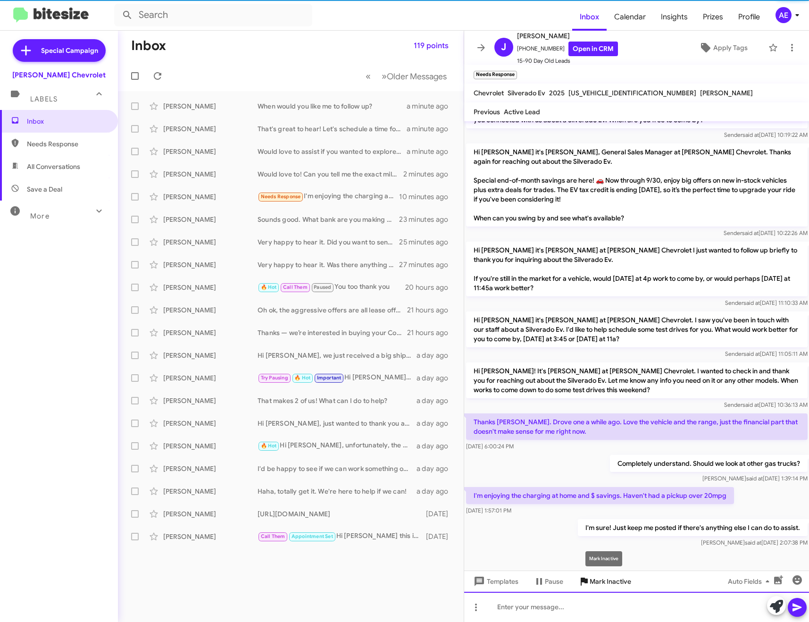
scroll to position [2, 0]
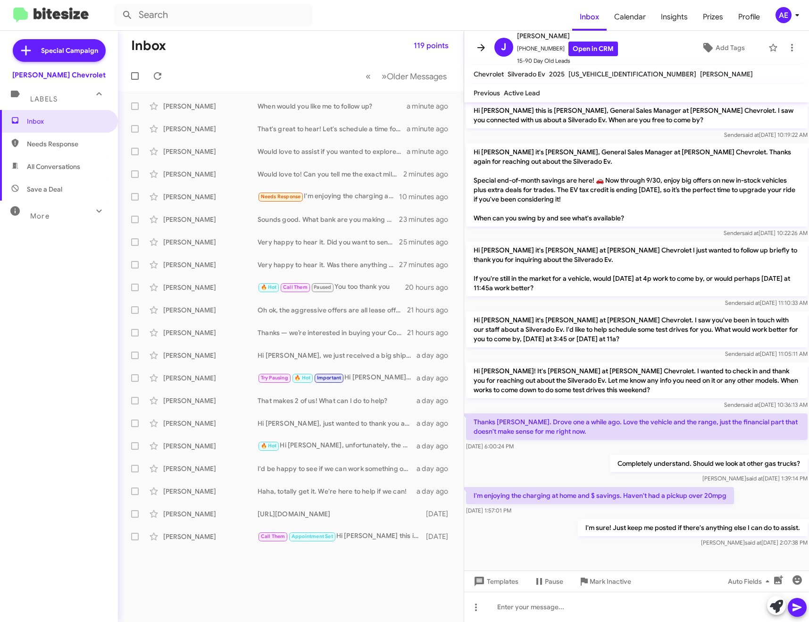
click at [474, 46] on span at bounding box center [481, 47] width 19 height 11
